Goal: Transaction & Acquisition: Purchase product/service

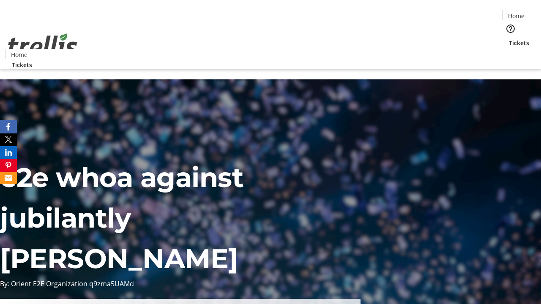
click at [509, 38] on span "Tickets" at bounding box center [519, 42] width 20 height 9
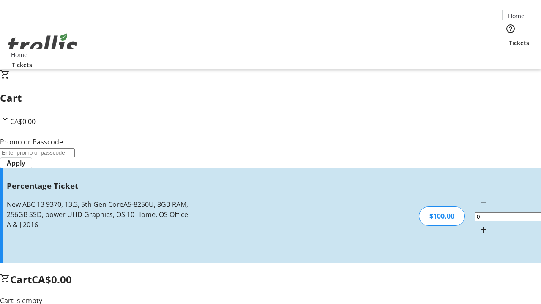
click at [478, 225] on mat-icon "Increment by one" at bounding box center [483, 230] width 10 height 10
type input "1"
type input "FOO"
